Goal: Task Accomplishment & Management: Use online tool/utility

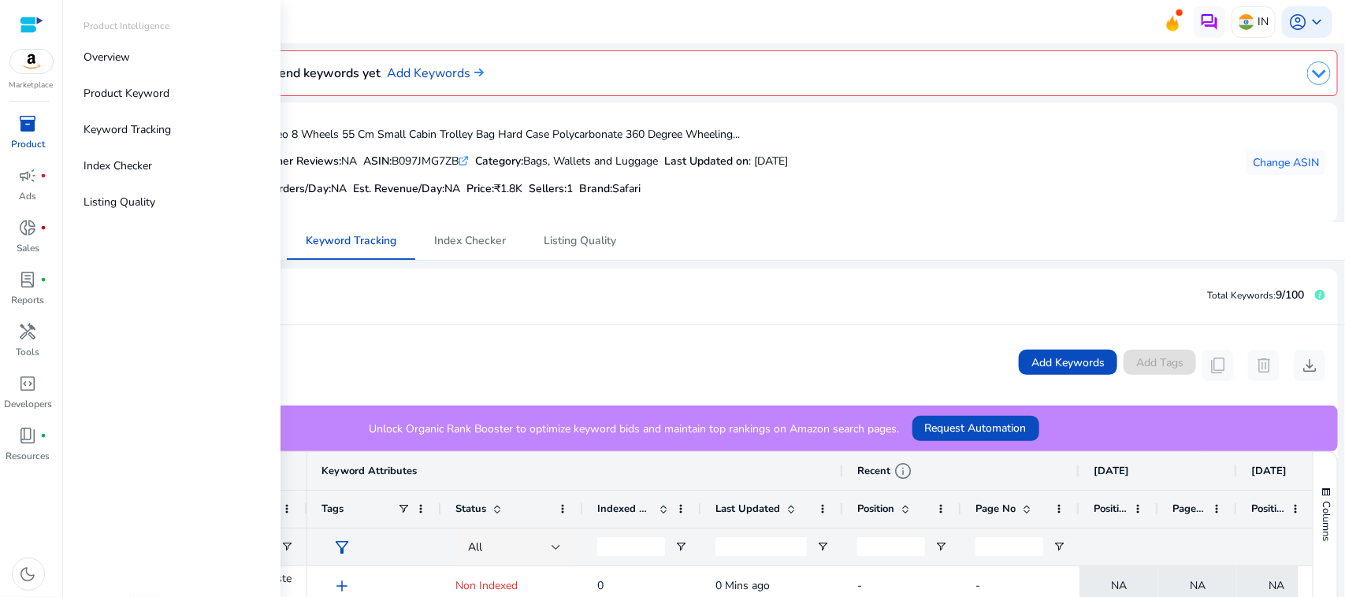
click at [33, 128] on span "inventory_2" at bounding box center [28, 123] width 19 height 19
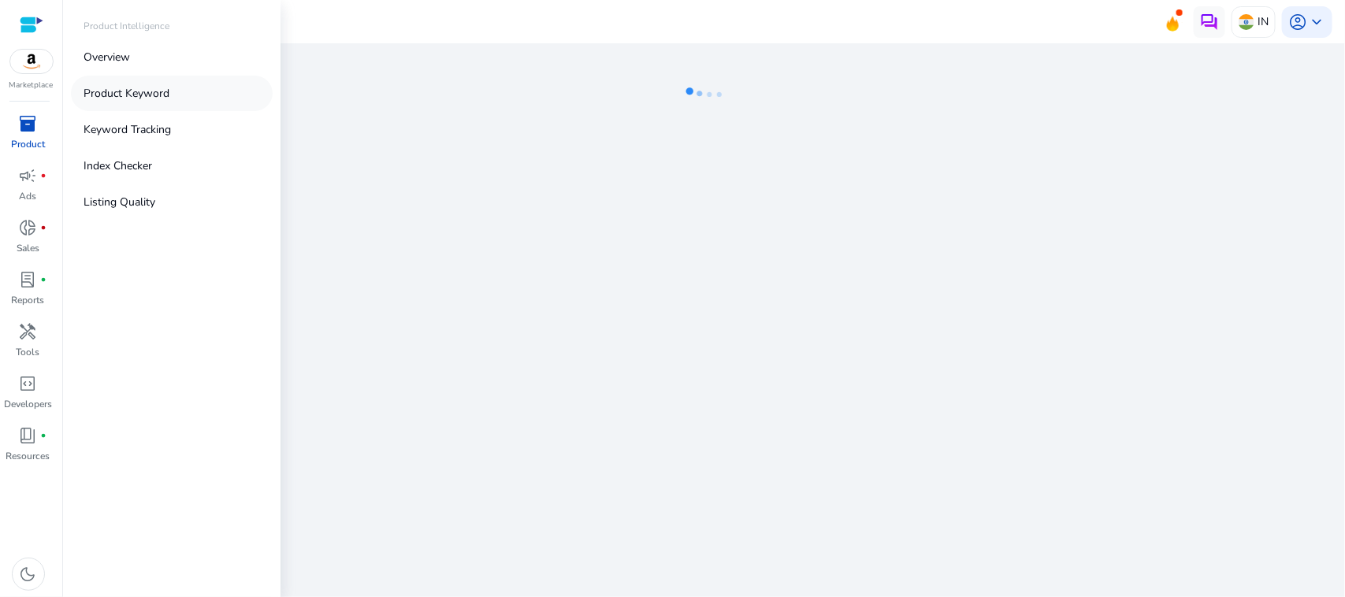
click at [124, 83] on link "Product Keyword" at bounding box center [172, 93] width 202 height 35
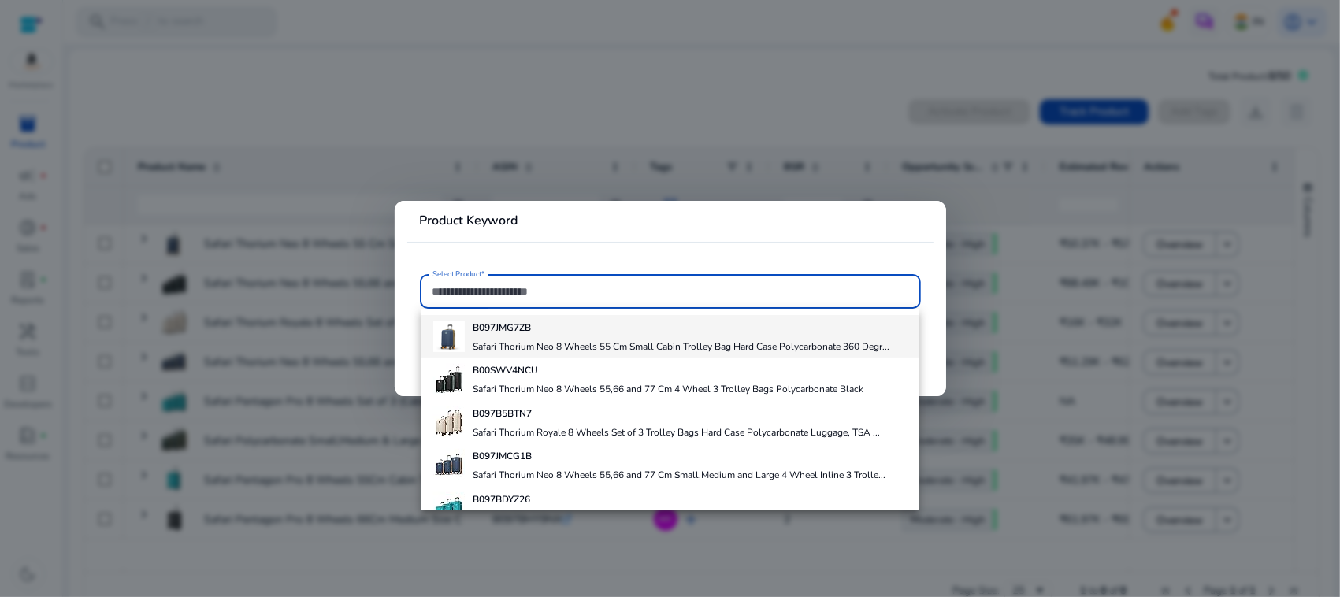
click at [655, 331] on h4 "B097JMG7ZB" at bounding box center [681, 327] width 417 height 13
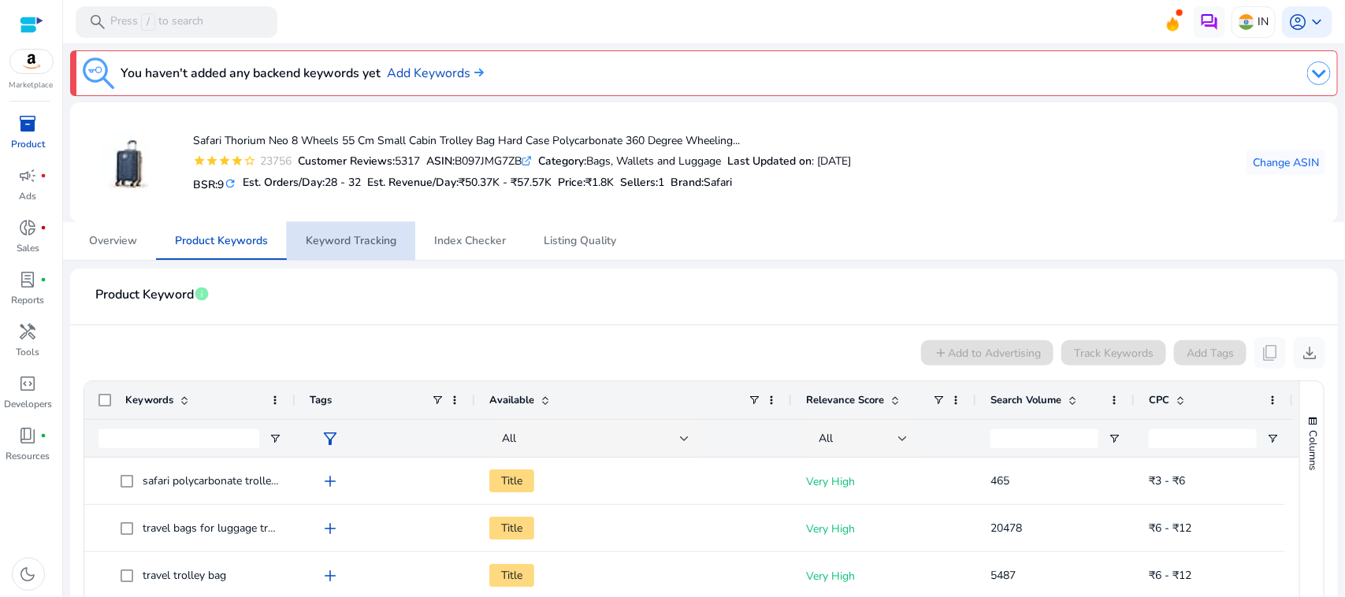
click at [382, 236] on span "Keyword Tracking" at bounding box center [351, 241] width 91 height 11
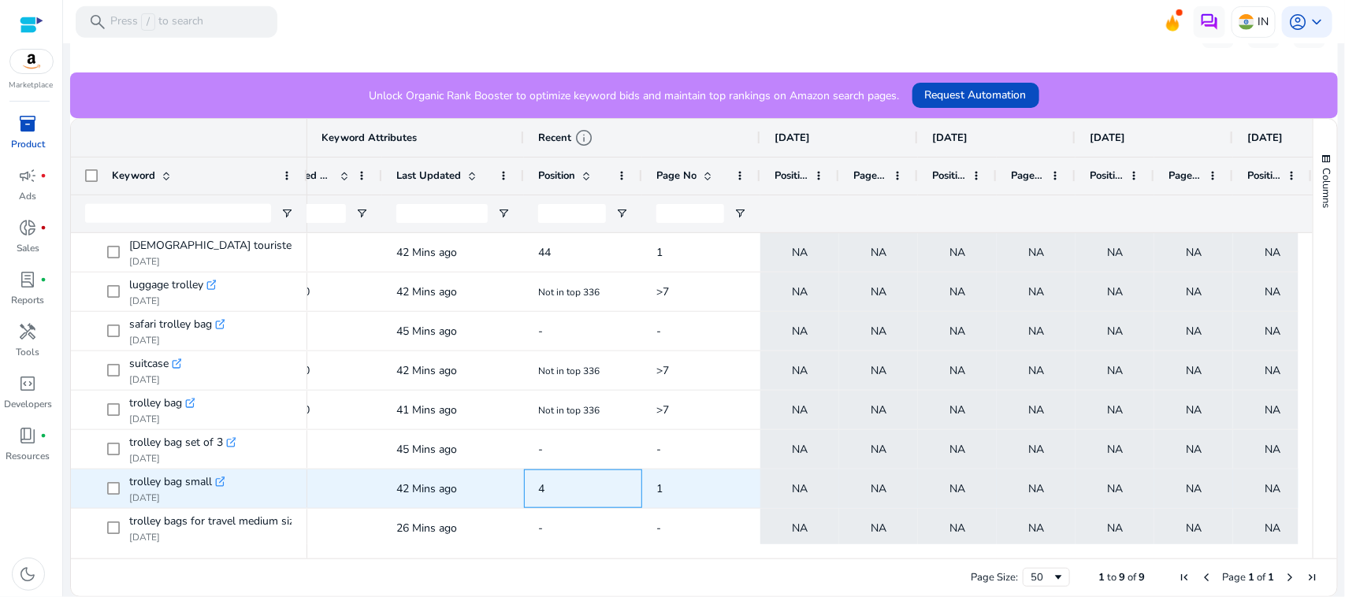
click at [541, 502] on span "4" at bounding box center [583, 489] width 90 height 32
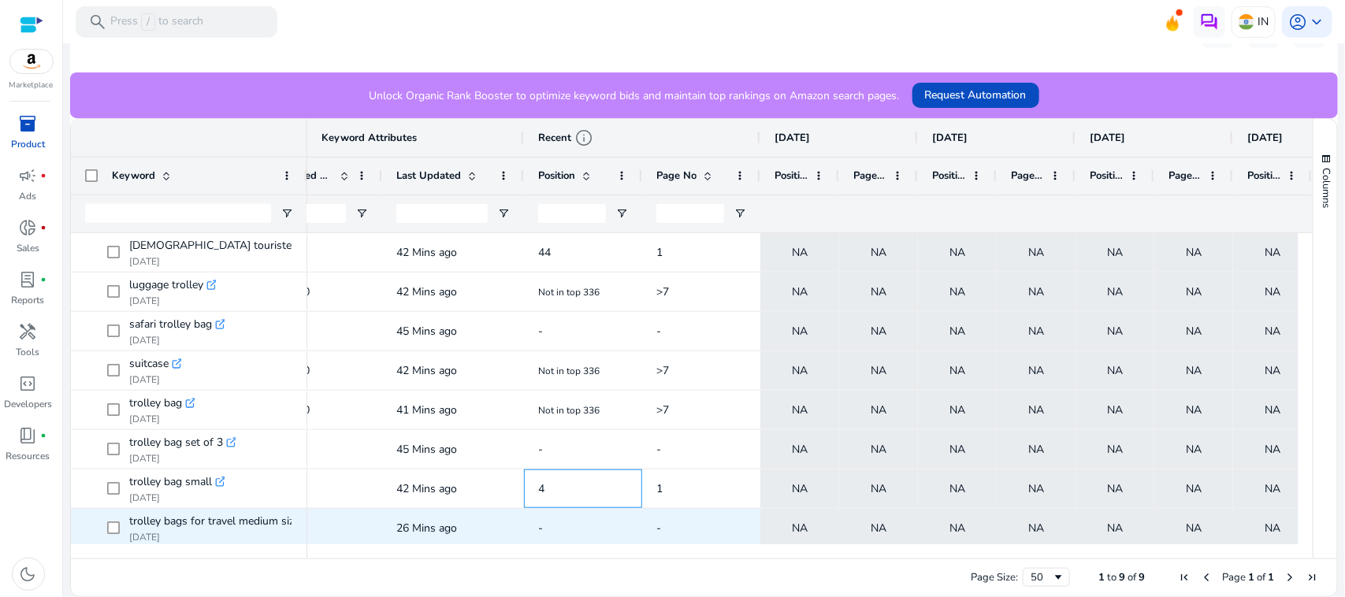
scroll to position [43, 0]
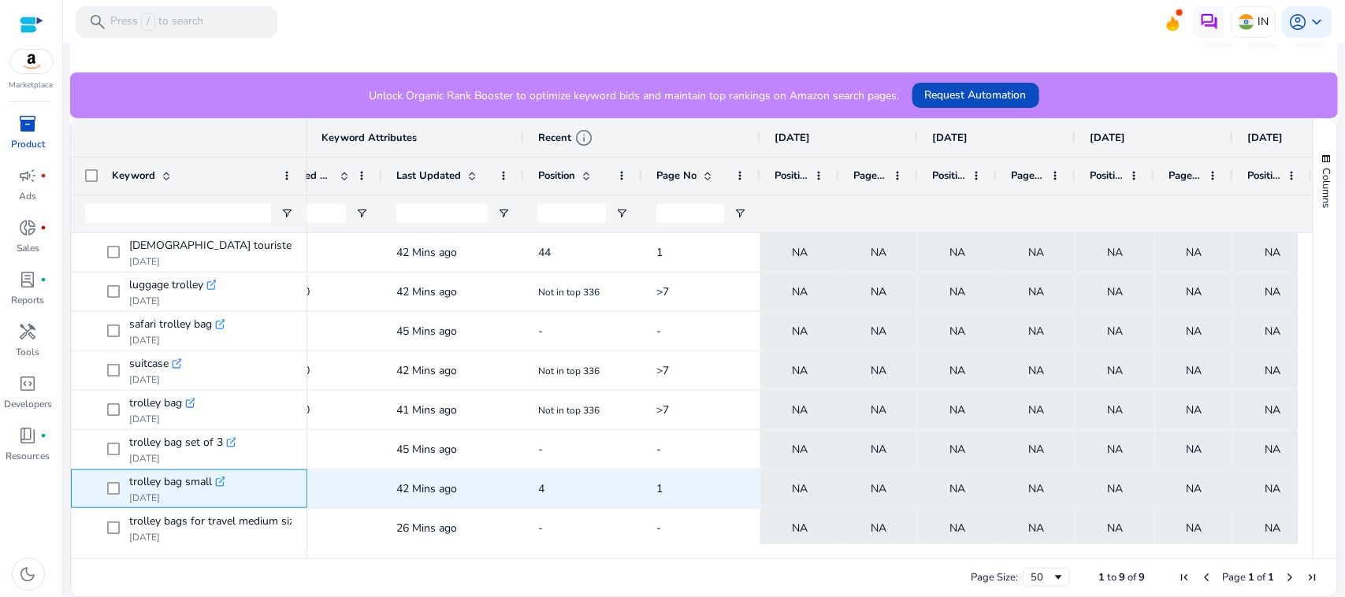
click at [221, 478] on icon at bounding box center [220, 482] width 8 height 8
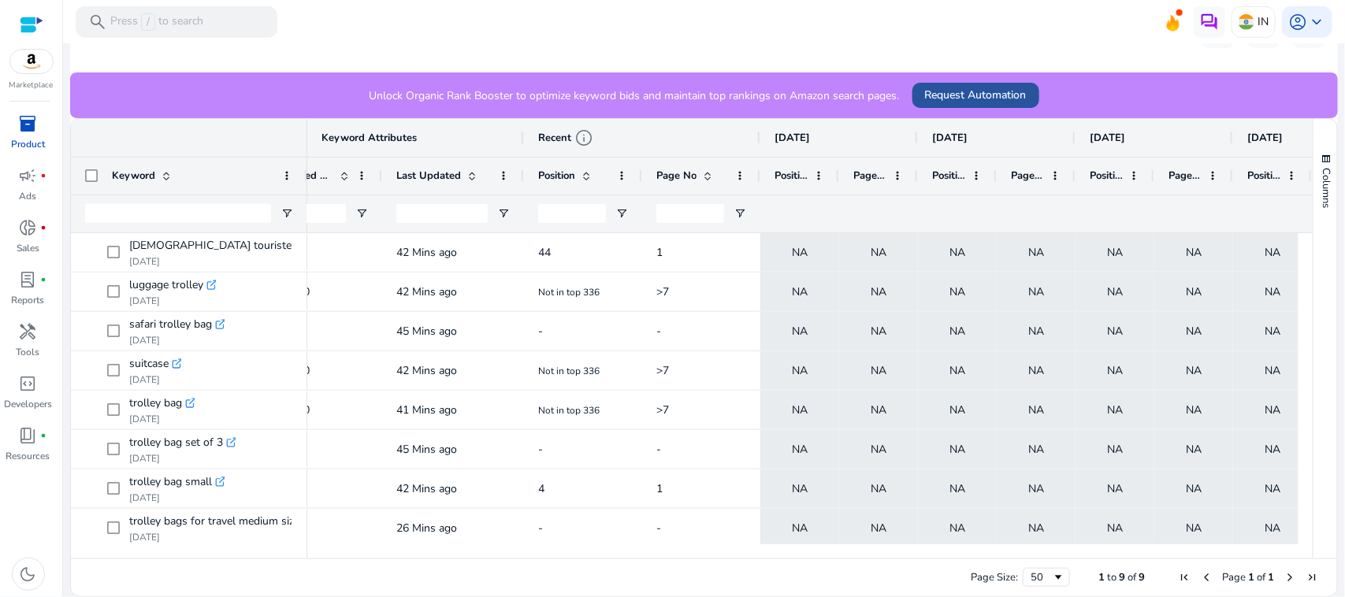
click at [965, 93] on span "Request Automation" at bounding box center [976, 95] width 102 height 17
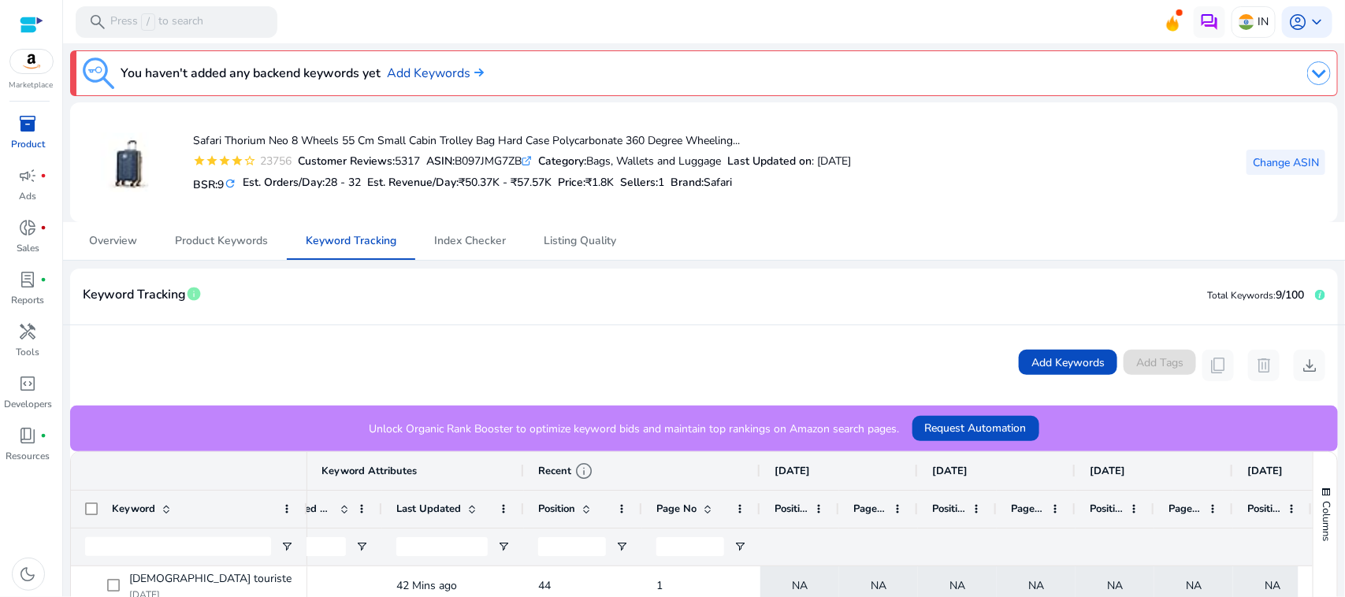
click at [1285, 158] on span "Change ASIN" at bounding box center [1285, 162] width 66 height 17
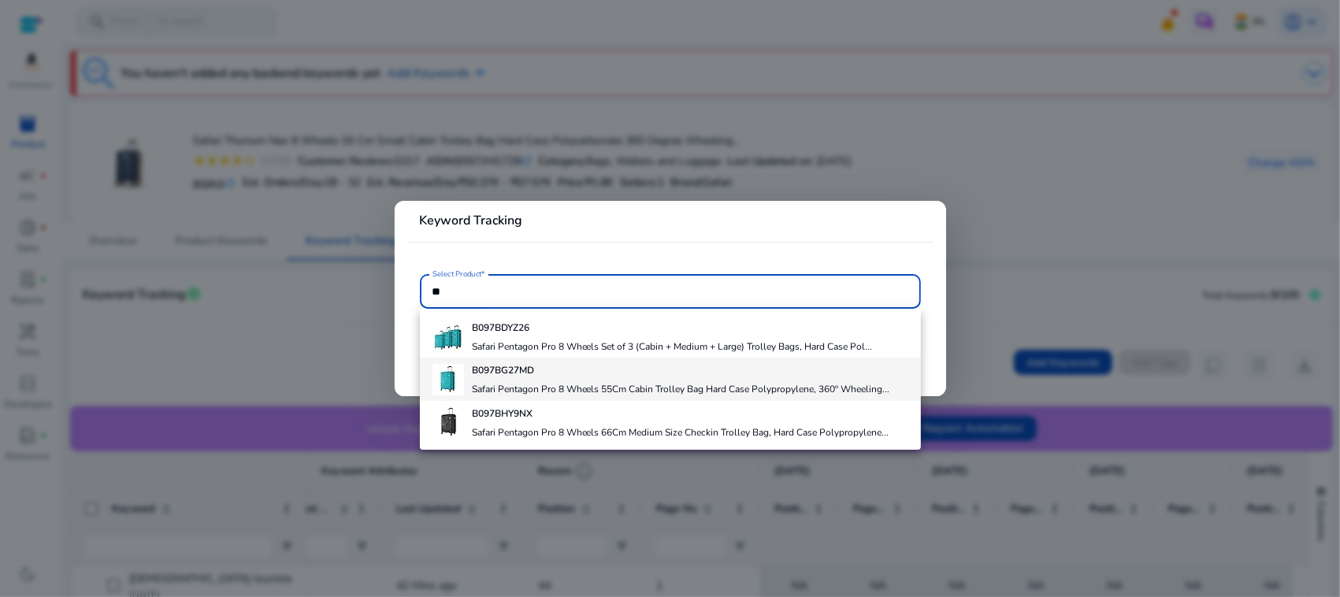
type input "**"
click at [618, 366] on h4 "B097BG27MD" at bounding box center [681, 370] width 418 height 13
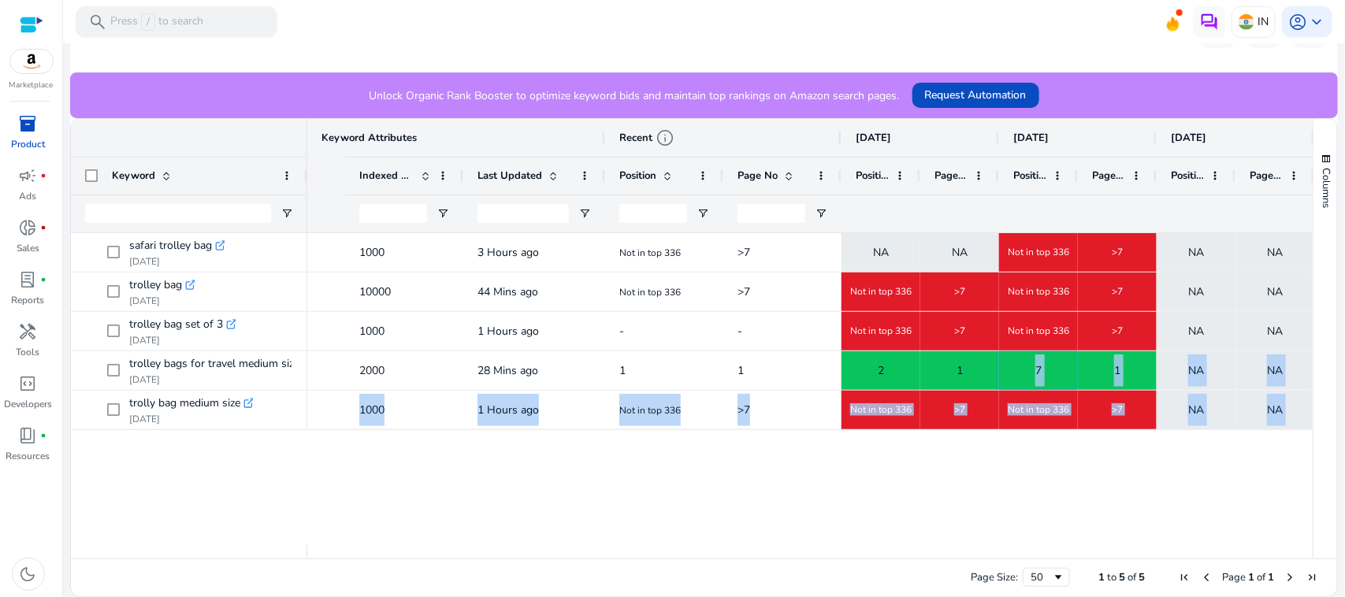
scroll to position [0, 815]
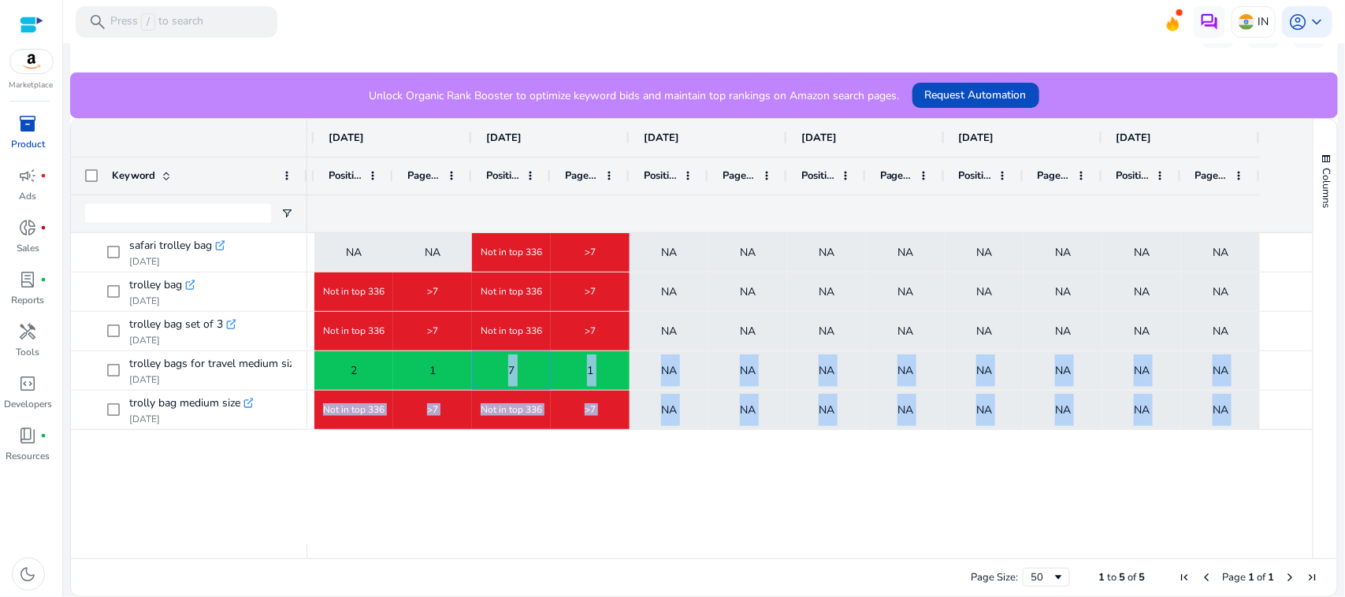
drag, startPoint x: 1265, startPoint y: 360, endPoint x: 1344, endPoint y: 256, distance: 130.4
click at [1344, 256] on mat-sidenav-content "search Press / to search IN account_circle keyboard_arrow_down We are getting t…" at bounding box center [703, 298] width 1281 height 597
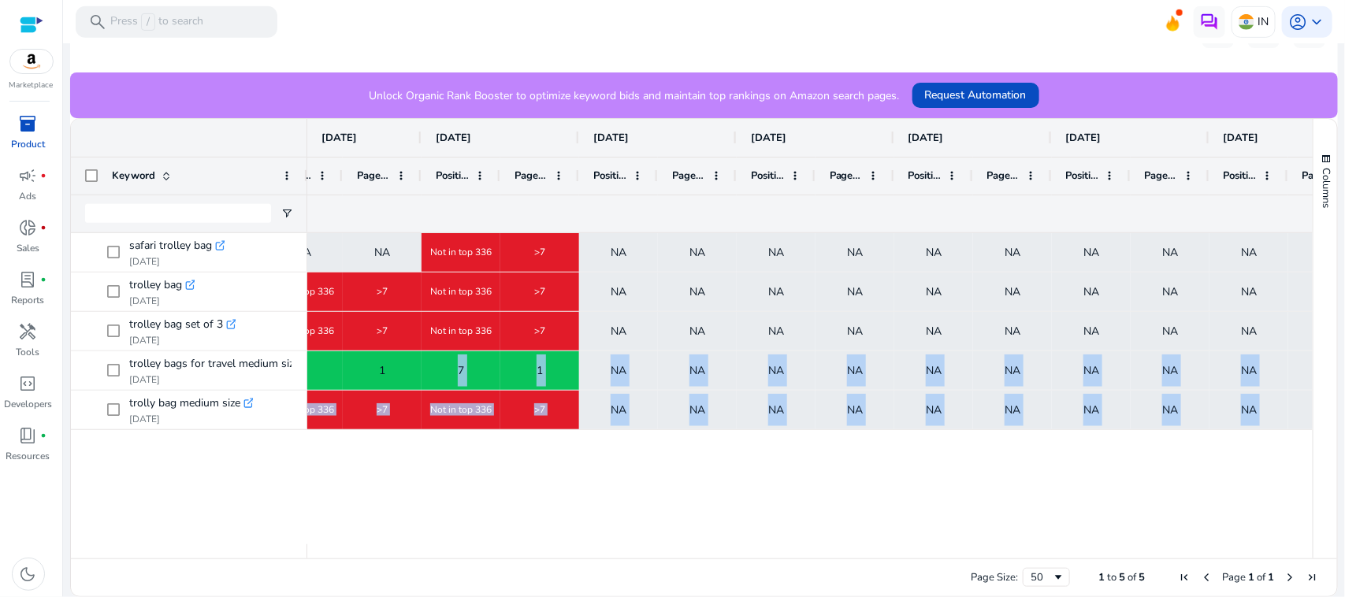
scroll to position [0, 0]
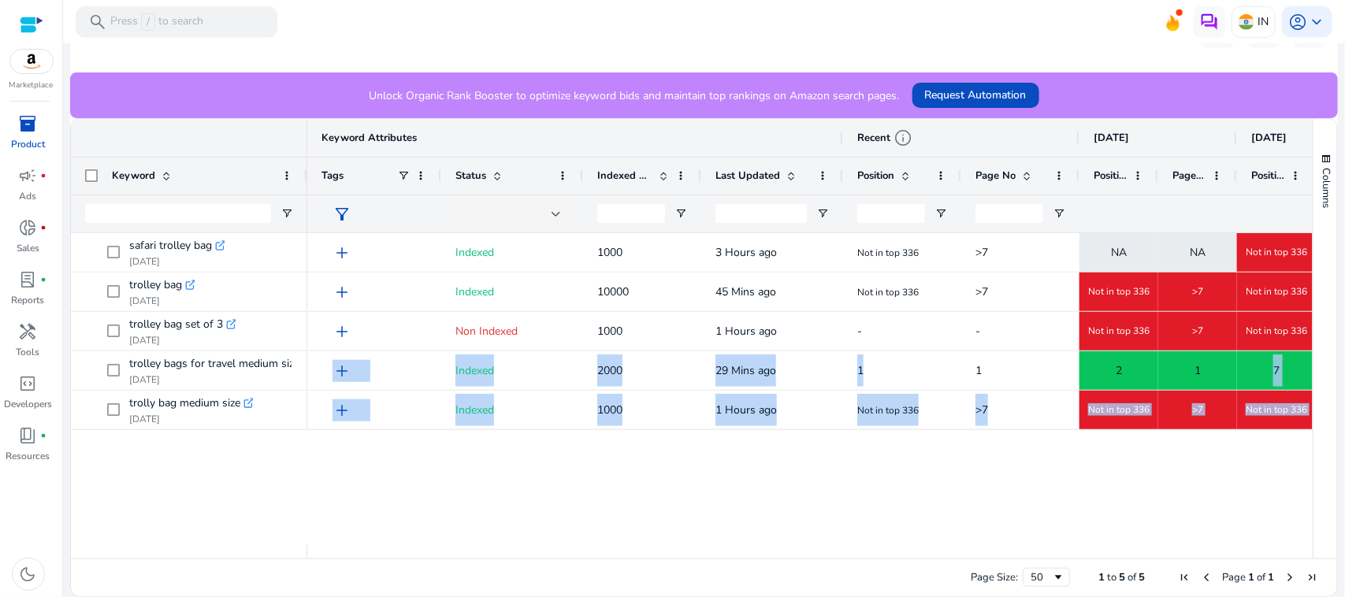
click at [1230, 492] on div ">7 NA NA Not in top 336 >7 NA Not in top 336 3 Hours ago Indexed 1000 add >7 No…" at bounding box center [809, 388] width 1005 height 311
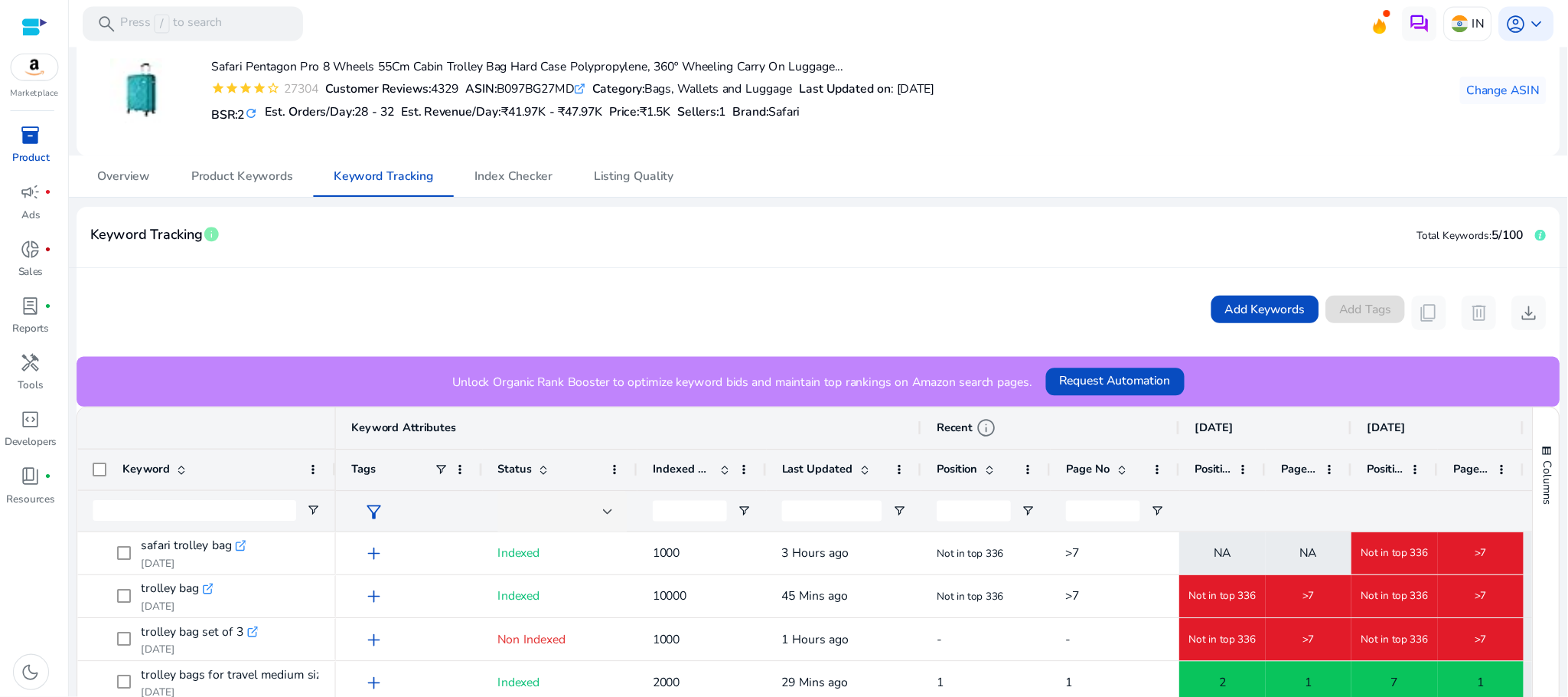
scroll to position [78, 0]
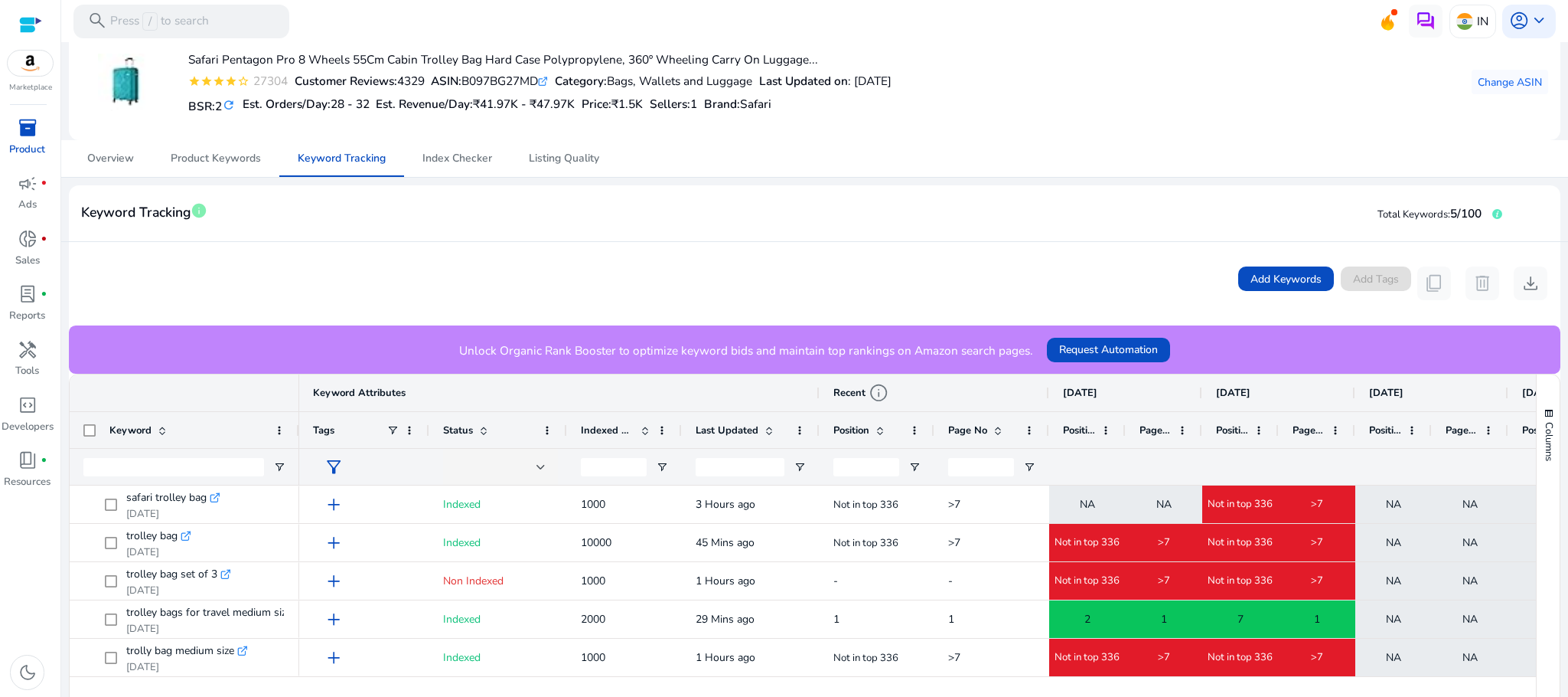
drag, startPoint x: 1295, startPoint y: 6, endPoint x: 850, endPoint y: 198, distance: 484.7
click at [850, 198] on div "Keyword Tracking info Total Keywords: 5/100" at bounding box center [814, 214] width 1491 height 56
